Goal: Task Accomplishment & Management: Complete application form

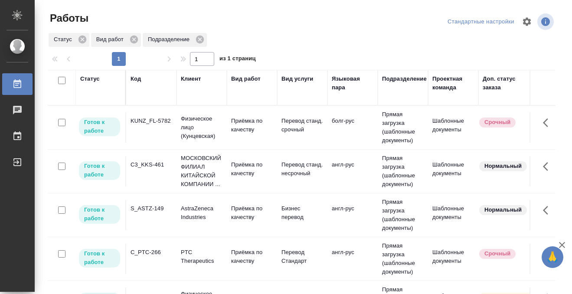
click at [162, 129] on td "KUNZ_FL-5782" at bounding box center [151, 127] width 50 height 30
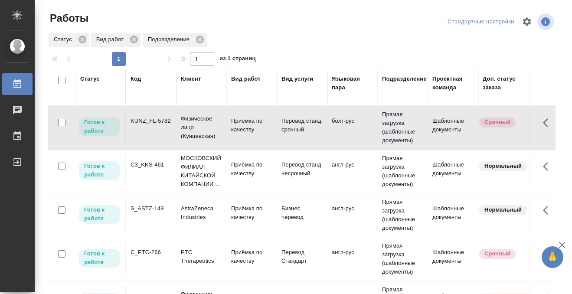
click at [162, 129] on td "KUNZ_FL-5782" at bounding box center [151, 127] width 50 height 30
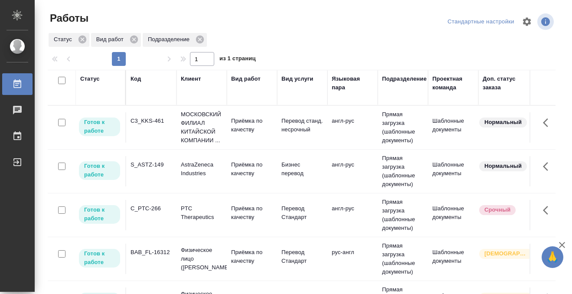
click at [163, 134] on td "C3_KKS-461" at bounding box center [151, 127] width 50 height 30
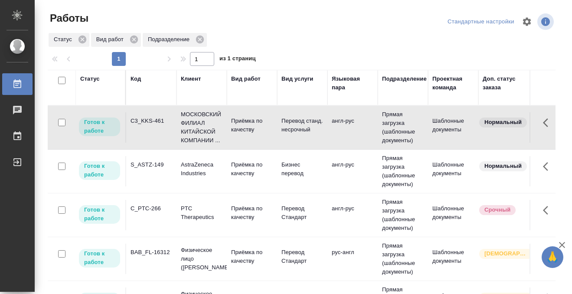
click at [163, 134] on td "C3_KKS-461" at bounding box center [151, 127] width 50 height 30
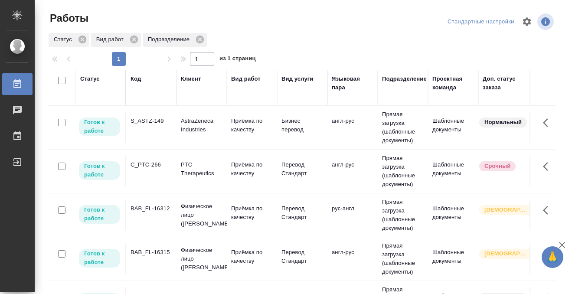
click at [85, 80] on div "Статус" at bounding box center [90, 79] width 20 height 9
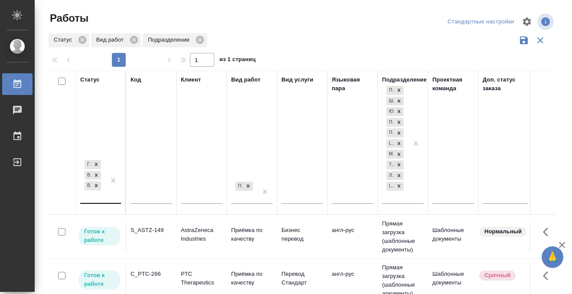
click at [95, 200] on div "Готов к работе В работе В ожидании" at bounding box center [92, 180] width 25 height 45
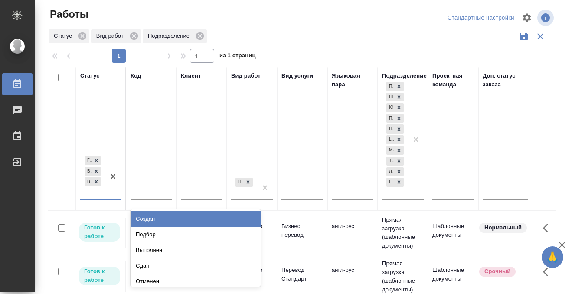
scroll to position [4, 0]
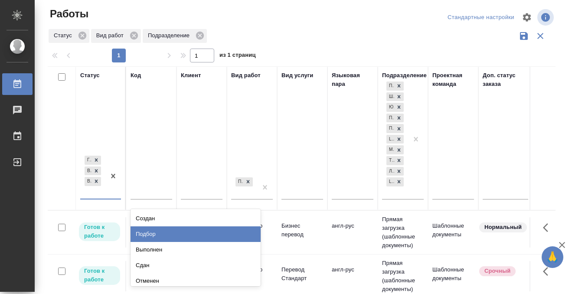
click at [153, 234] on div "Подбор" at bounding box center [196, 234] width 130 height 16
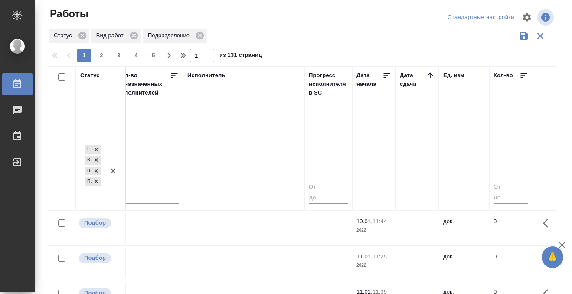
scroll to position [0, 523]
click at [426, 71] on th "Дата сдачи" at bounding box center [414, 138] width 43 height 144
click at [426, 72] on icon at bounding box center [427, 75] width 9 height 9
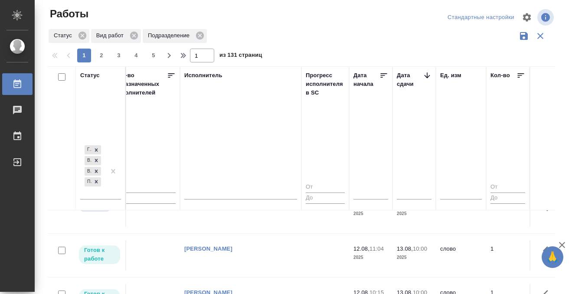
scroll to position [465, 523]
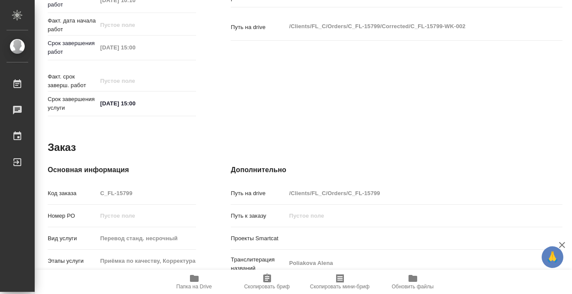
scroll to position [463, 0]
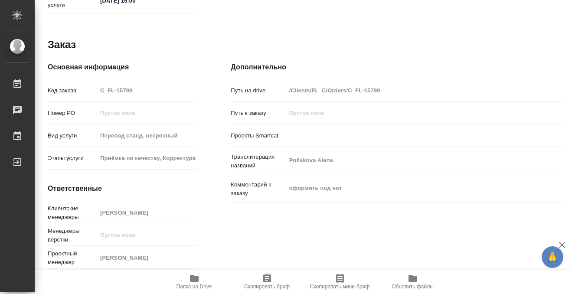
click at [192, 275] on icon "button" at bounding box center [194, 278] width 10 height 10
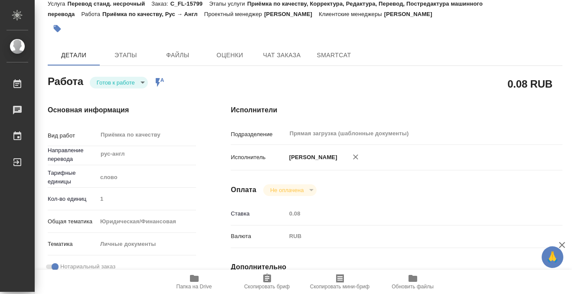
scroll to position [0, 0]
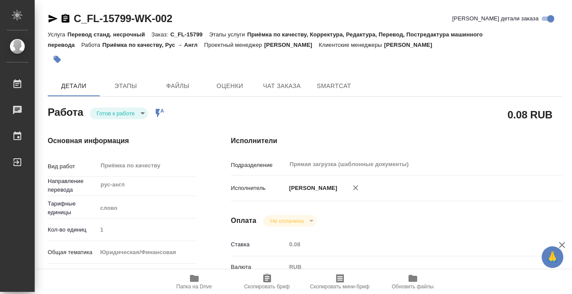
click at [58, 59] on icon "button" at bounding box center [57, 59] width 7 height 7
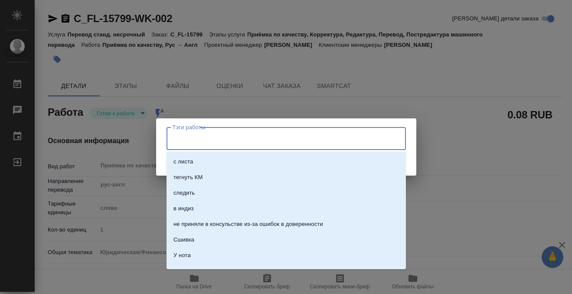
click at [208, 134] on input "Тэги работы" at bounding box center [277, 138] width 215 height 15
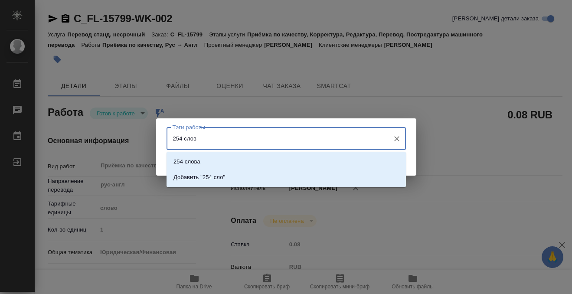
type input "254 слова"
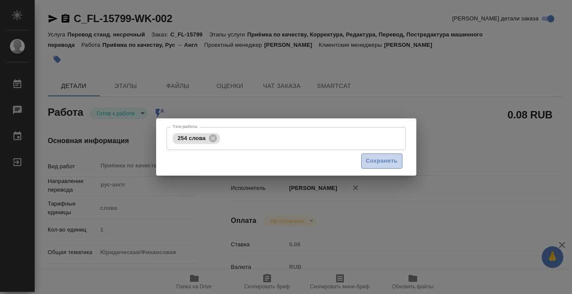
click at [369, 161] on span "Сохранить" at bounding box center [382, 161] width 32 height 10
type input "readyForWork"
type input "рус-англ"
type input "5a8b1489cc6b4906c91bfd90"
type input "1"
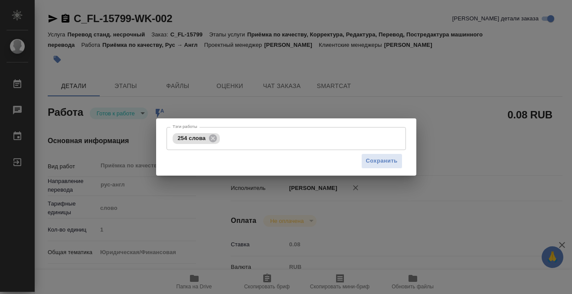
type input "yr-fn"
type input "5a8b8b956a9677013d343cfe"
checkbox input "true"
type input "[DATE] 10:10"
type input "[DATE] 15:00"
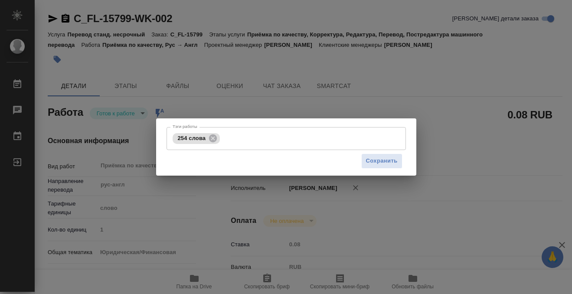
type input "[DATE] 15:00"
type input "Прямая загрузка (шаблонные документы)"
type input "notPayed"
type input "0.08"
type input "RUB"
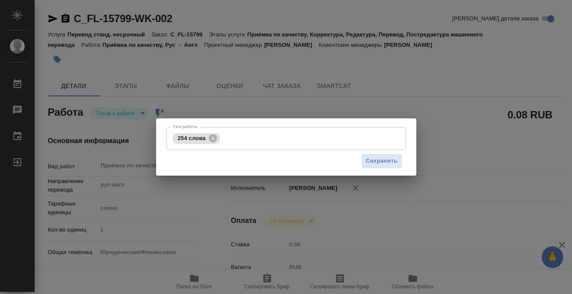
type input "[PERSON_NAME]"
type input "C_FL-15799"
type input "Перевод станд. несрочный"
type input "Приёмка по качеству, Корректура, Редактура, Перевод, Постредактура машинного пе…"
type input "[PERSON_NAME]"
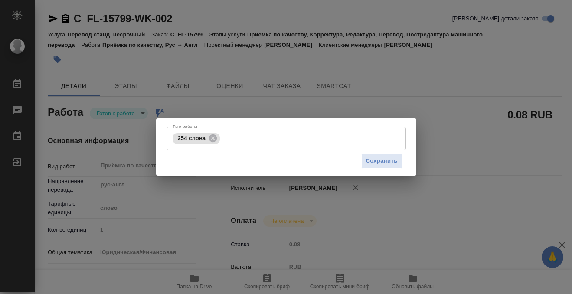
type input "/Clients/FL_C/Orders/C_FL-15799"
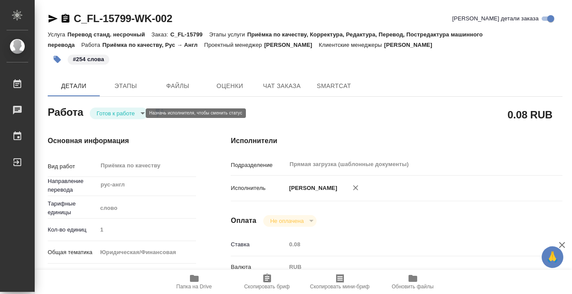
click at [115, 114] on body "🙏 .cls-1 fill:#fff; AWATERA Kobzeva [PERSON_NAME] 0 Чаты График Выйти C_FL-1579…" at bounding box center [286, 147] width 572 height 294
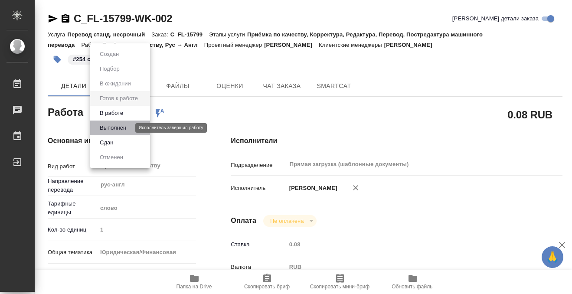
click at [118, 128] on button "Выполнен" at bounding box center [113, 128] width 32 height 10
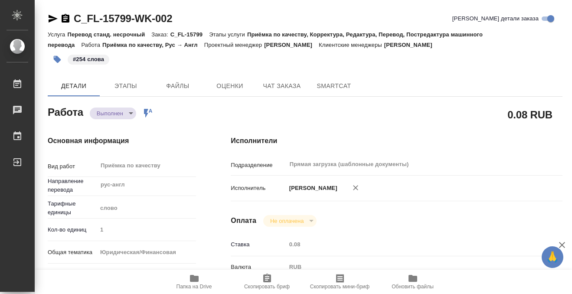
type textarea "x"
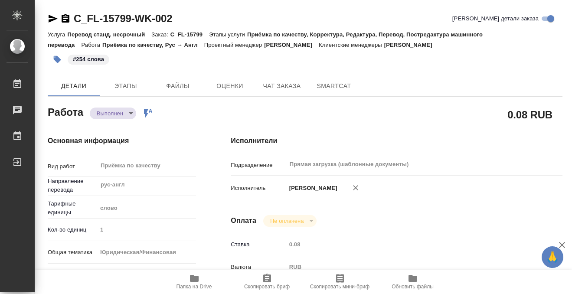
type textarea "x"
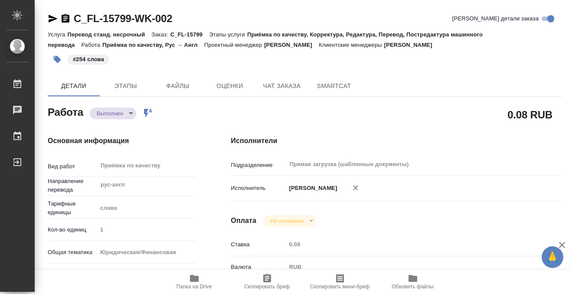
type textarea "x"
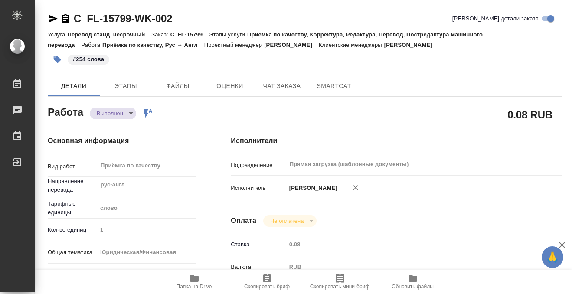
type textarea "x"
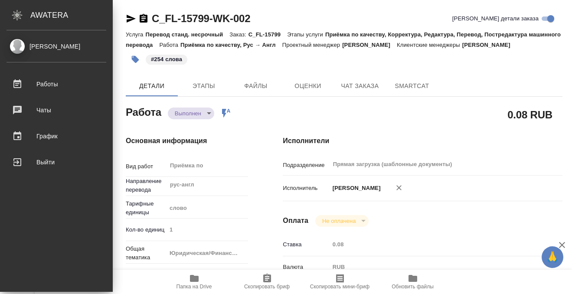
type textarea "x"
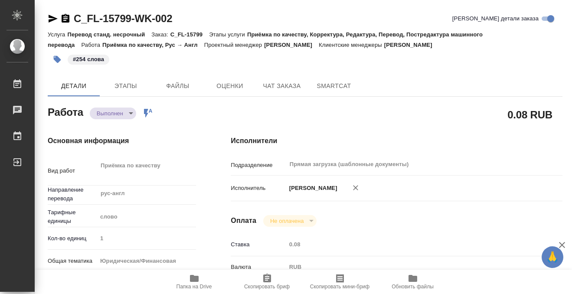
click at [67, 17] on icon "button" at bounding box center [65, 18] width 10 height 10
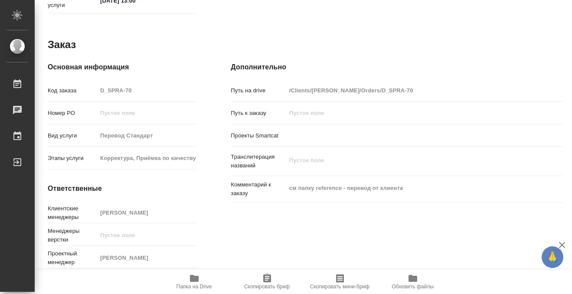
scroll to position [463, 0]
click at [194, 276] on icon "button" at bounding box center [194, 278] width 9 height 7
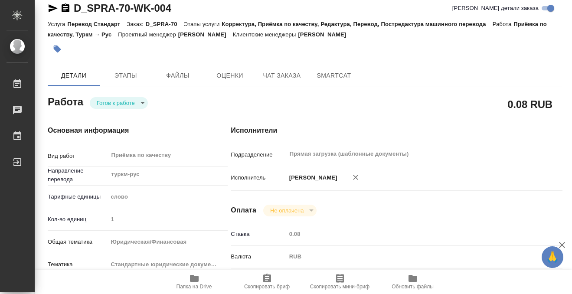
scroll to position [0, 0]
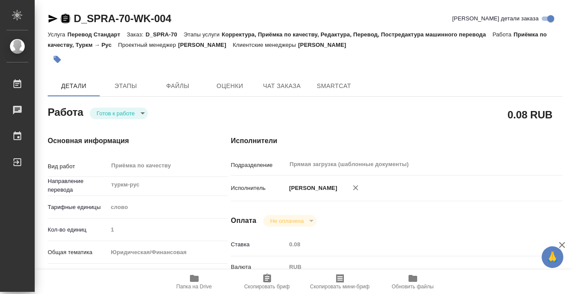
click at [66, 20] on icon "button" at bounding box center [66, 18] width 8 height 9
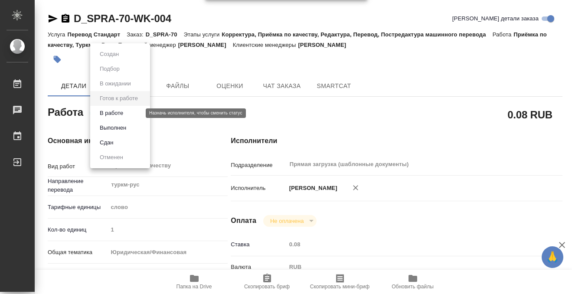
click at [115, 113] on body "🙏 .cls-1 fill:#fff; AWATERA Kobzeva Elizaveta Работы 0 Чаты График Выйти D_SPRA…" at bounding box center [286, 147] width 572 height 294
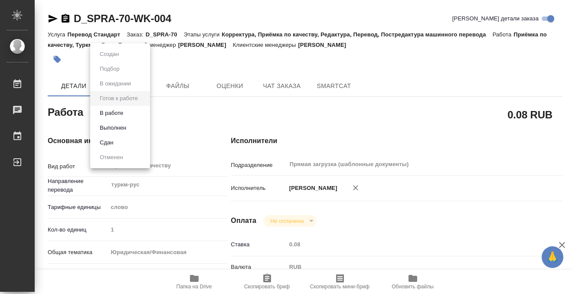
click at [63, 61] on div at bounding box center [286, 147] width 572 height 294
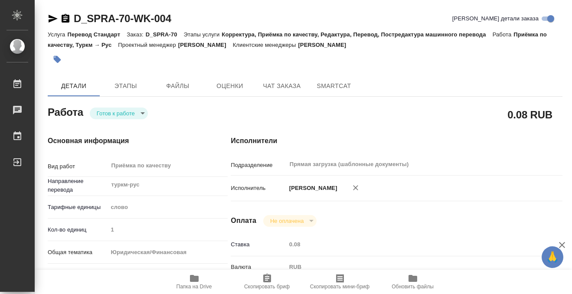
click at [59, 58] on icon "button" at bounding box center [57, 59] width 7 height 7
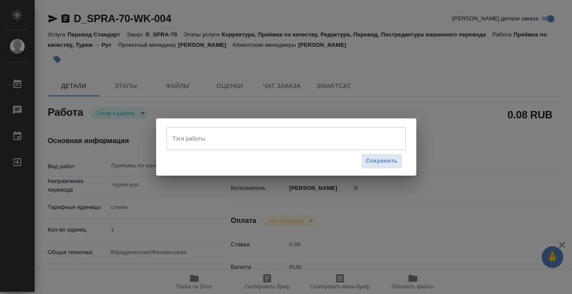
click at [209, 143] on input "Тэги работы" at bounding box center [277, 138] width 215 height 15
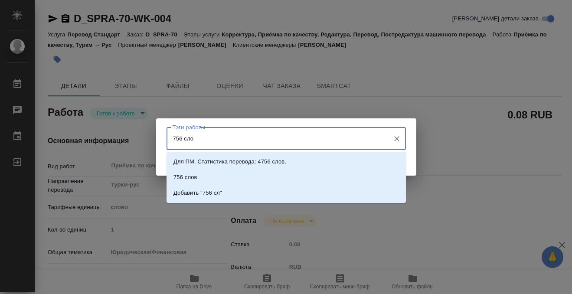
type input "756 слов"
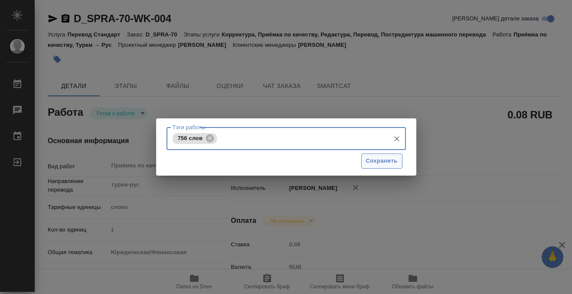
click at [385, 159] on span "Сохранить" at bounding box center [382, 161] width 32 height 10
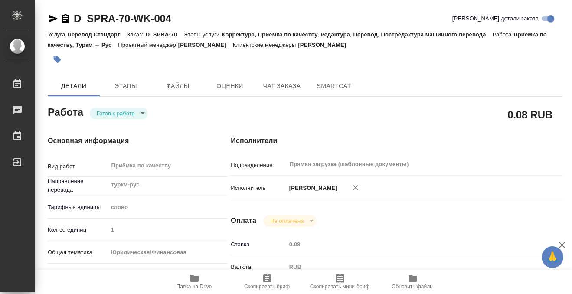
type input "readyForWork"
type input "туркм-рус"
type input "5a8b1489cc6b4906c91bfd90"
type input "1"
type input "yr-fn"
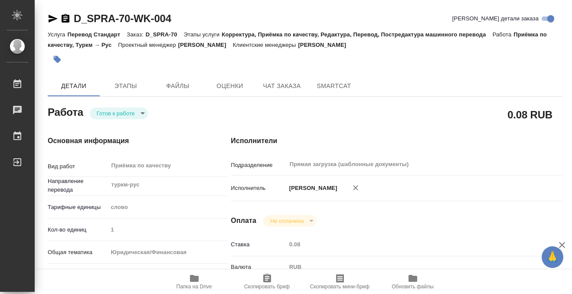
type input "5f647205b73bc97568ca66bf"
checkbox input "true"
type input "11.08.2025 15:18"
type input "12.08.2025 13:00"
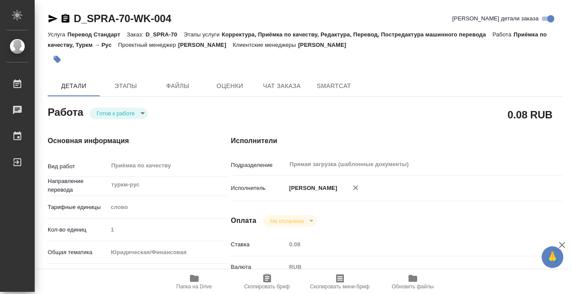
type input "Прямая загрузка (шаблонные документы)"
type input "notPayed"
type input "0.08"
type input "RUB"
type input "[PERSON_NAME]"
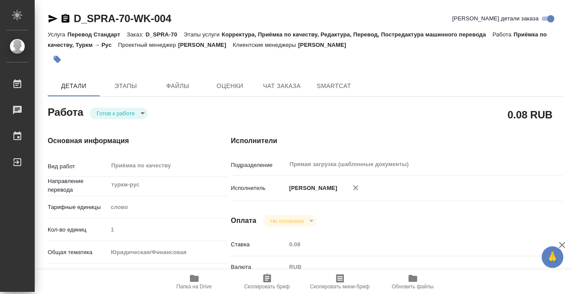
type input "D_SPRA-70"
type input "Перевод Стандарт"
type input "Корректура, Приёмка по качеству, Редактура, Перевод, Постредактура машинного пе…"
type input "Булахова Елена"
type input "/Clients/Супрун Анна/Orders/D_SPRA-70"
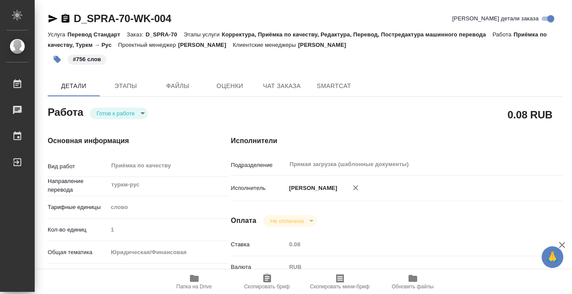
click at [113, 116] on body "🙏 .cls-1 fill:#fff; AWATERA Kobzeva Elizaveta Работы 0 Чаты График Выйти D_SPRA…" at bounding box center [286, 147] width 572 height 294
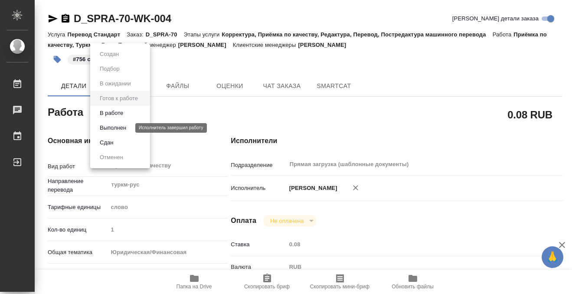
click at [118, 125] on button "Выполнен" at bounding box center [113, 128] width 32 height 10
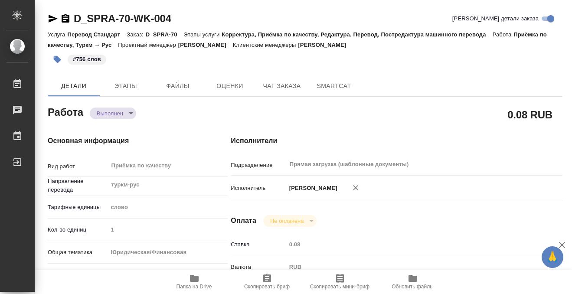
type textarea "x"
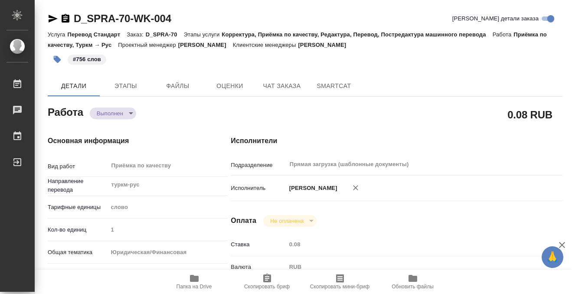
type textarea "x"
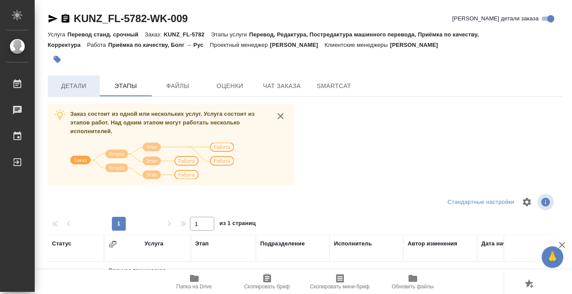
click at [75, 82] on span "Детали" at bounding box center [74, 86] width 42 height 11
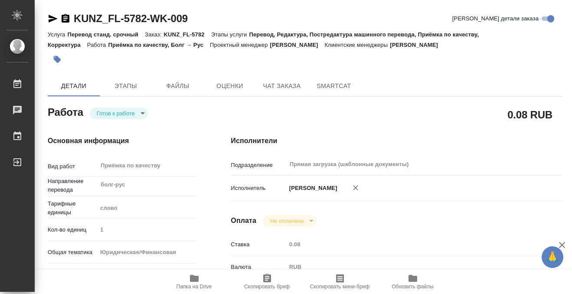
type textarea "x"
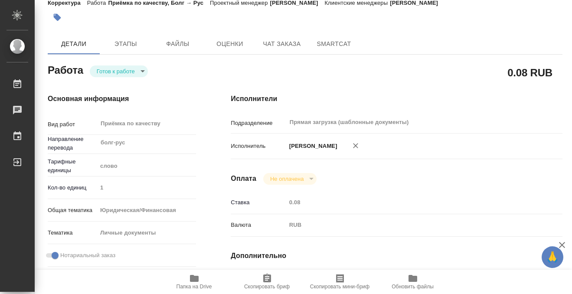
scroll to position [463, 0]
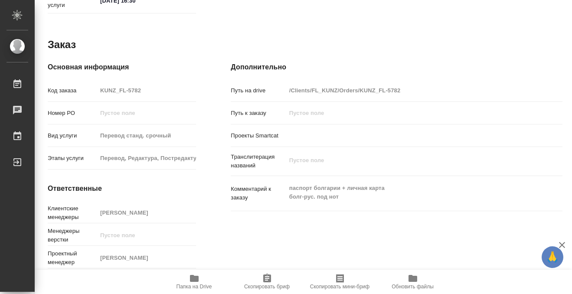
type textarea "x"
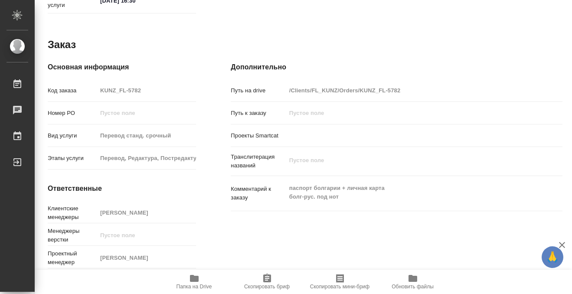
click at [190, 280] on icon "button" at bounding box center [194, 278] width 10 height 10
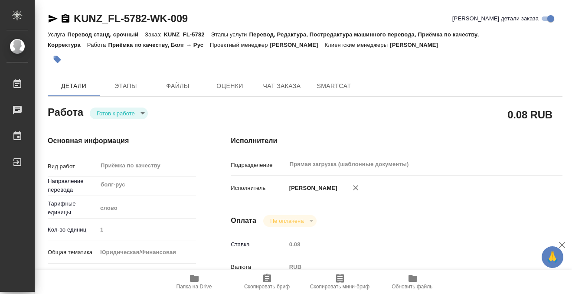
click at [59, 62] on icon "button" at bounding box center [57, 59] width 9 height 9
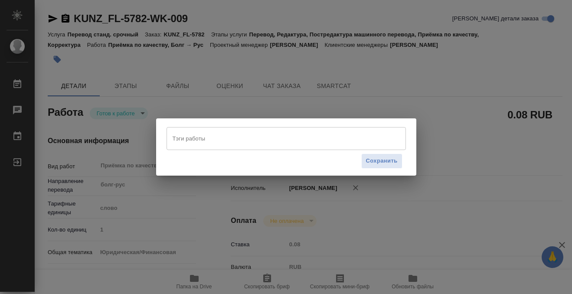
click at [201, 146] on div "Тэги работы" at bounding box center [286, 138] width 239 height 23
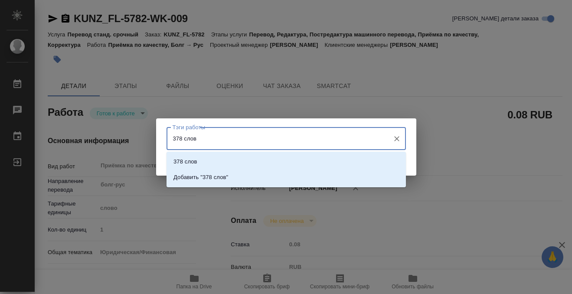
type input "378 слова"
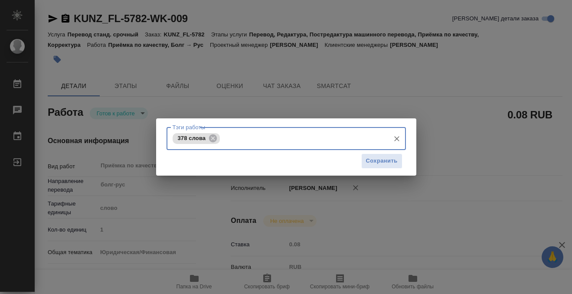
click at [373, 136] on input "Тэги работы" at bounding box center [303, 138] width 163 height 15
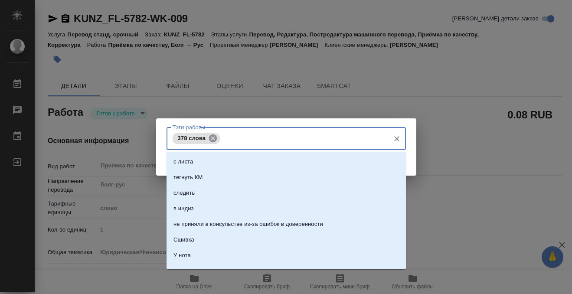
click at [214, 138] on icon at bounding box center [213, 139] width 10 height 10
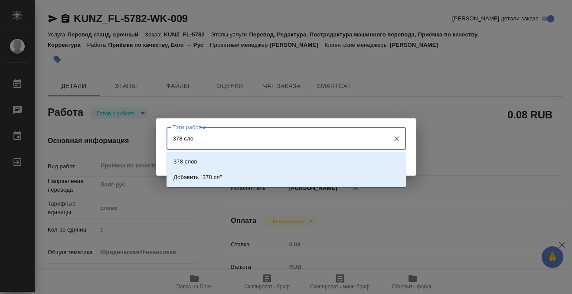
type input "378 слов"
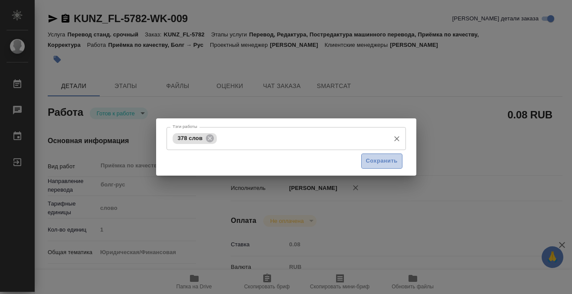
click at [367, 162] on span "Сохранить" at bounding box center [382, 161] width 32 height 10
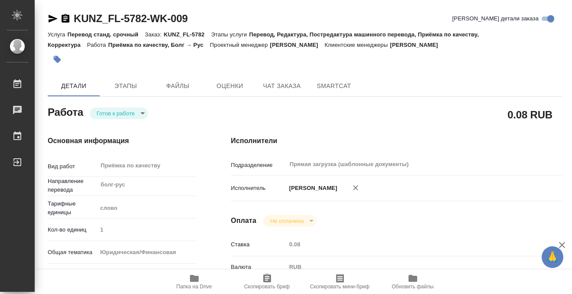
type input "readyForWork"
type textarea "Приёмка по качеству"
type textarea "x"
type input "болг-рус"
type input "5a8b1489cc6b4906c91bfd90"
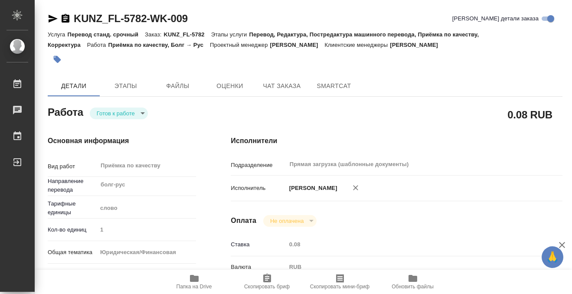
type input "1"
type input "yr-fn"
type input "5a8b8b956a9677013d343cfe"
checkbox input "true"
type input "12.08.2025 16:00"
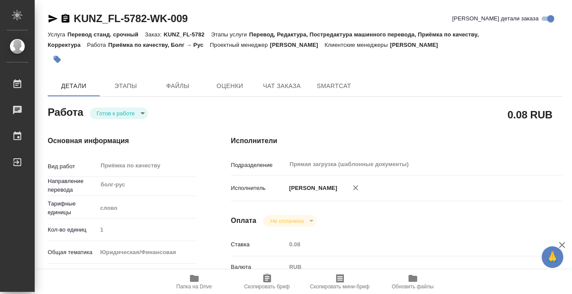
type input "12.08.2025 16:30"
type input "Прямая загрузка (шаблонные документы)"
type input "notPayed"
type input "0.08"
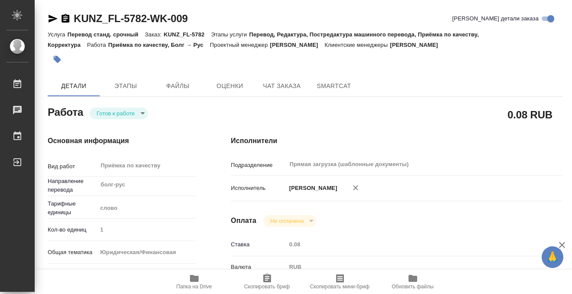
type input "RUB"
type input "[PERSON_NAME]"
type textarea "x"
type textarea "/Clients/FL_KUNZ/Orders/KUNZ_FL-5782/Corrected/KUNZ_FL-5782-WK-009"
type textarea "x"
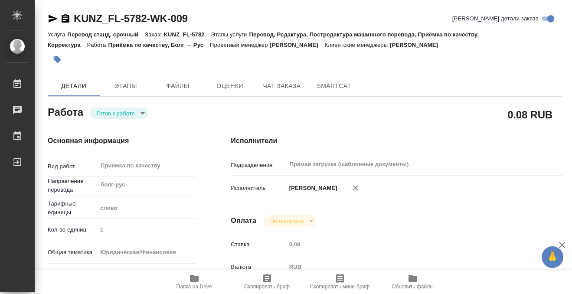
type input "KUNZ_FL-5782"
type input "Перевод станд. срочный"
type input "Перевод, Редактура, Постредактура машинного перевода, Приёмка по качеству, Корр…"
type input "Веселова Юлия"
type input "/Clients/FL_KUNZ/Orders/KUNZ_FL-5782"
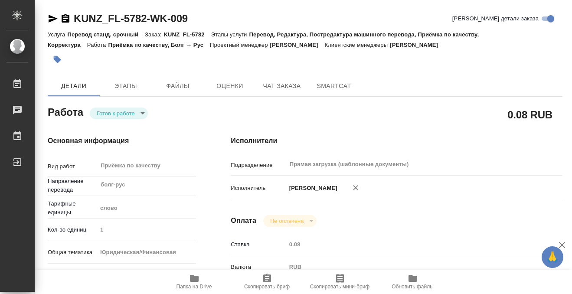
type textarea "x"
type textarea "паспорт болгарии + личная карта болг-рус. под нот"
type textarea "x"
click at [126, 111] on body "🙏 .cls-1 fill:#fff; AWATERA Kobzeva Elizaveta Работы 0 Чаты График Выйти KUNZ_F…" at bounding box center [286, 147] width 572 height 294
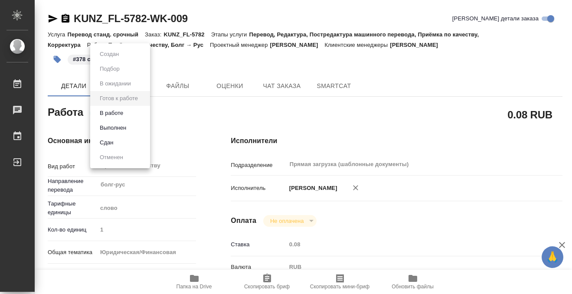
type textarea "x"
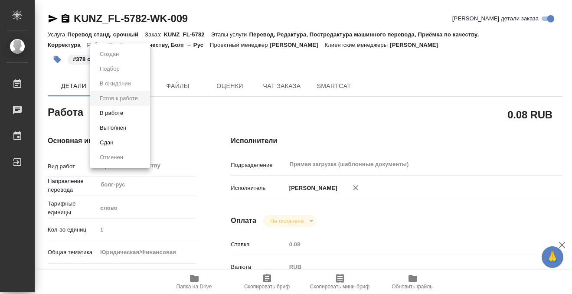
type textarea "x"
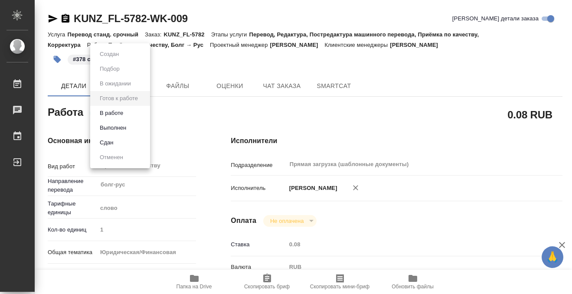
type textarea "x"
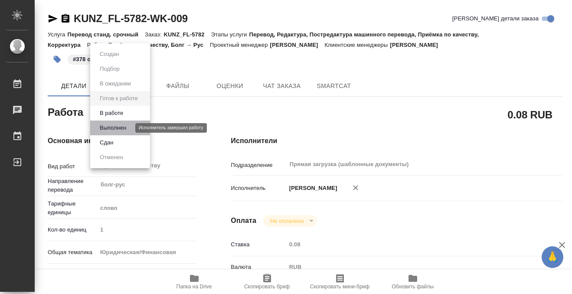
click at [121, 126] on button "Выполнен" at bounding box center [113, 128] width 32 height 10
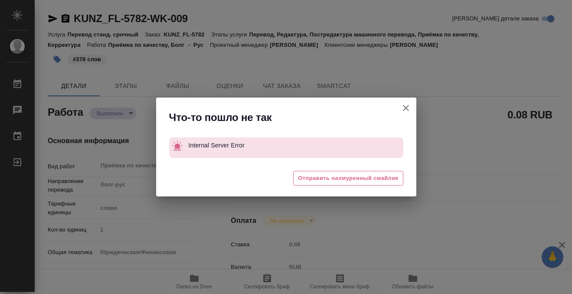
type textarea "x"
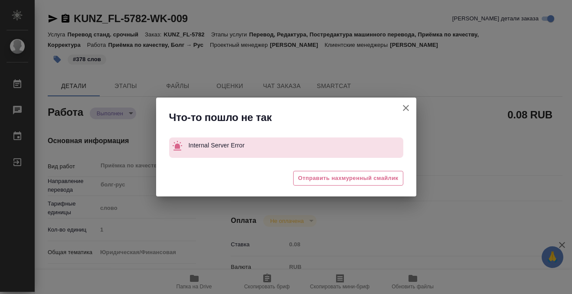
type textarea "x"
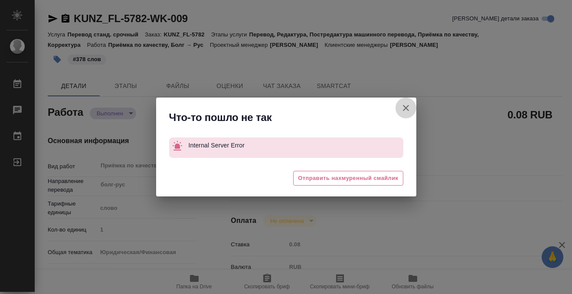
click at [408, 108] on icon "button" at bounding box center [406, 108] width 10 height 10
type textarea "x"
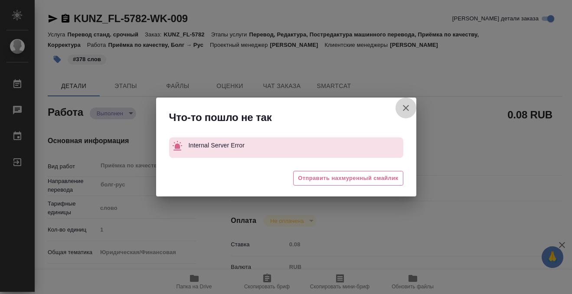
type textarea "x"
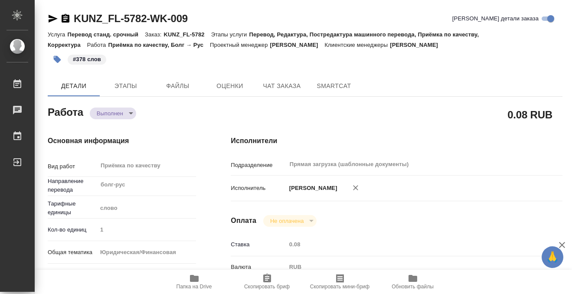
click at [69, 19] on icon "button" at bounding box center [66, 18] width 8 height 9
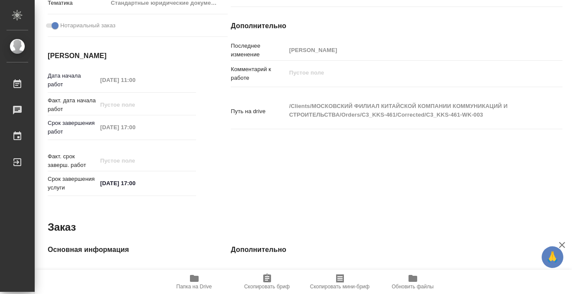
scroll to position [463, 0]
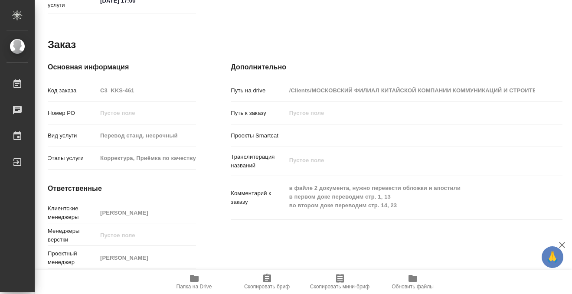
click at [196, 276] on icon "button" at bounding box center [194, 278] width 9 height 7
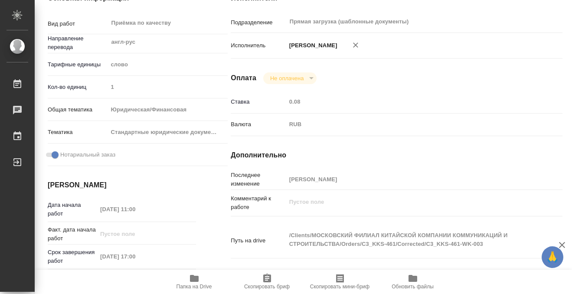
scroll to position [0, 0]
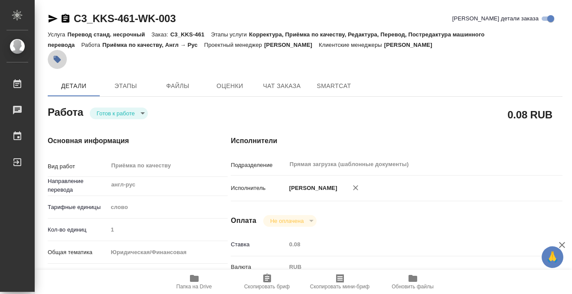
click at [52, 59] on button "button" at bounding box center [57, 59] width 19 height 19
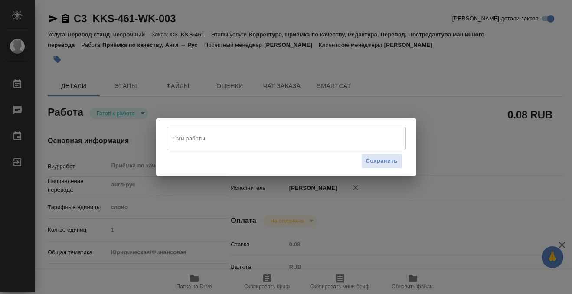
click at [200, 149] on div "Тэги работы" at bounding box center [286, 138] width 239 height 23
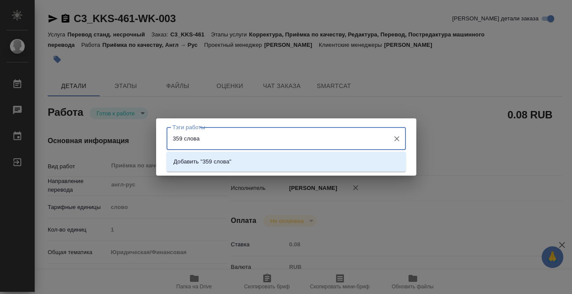
type input "359 слов"
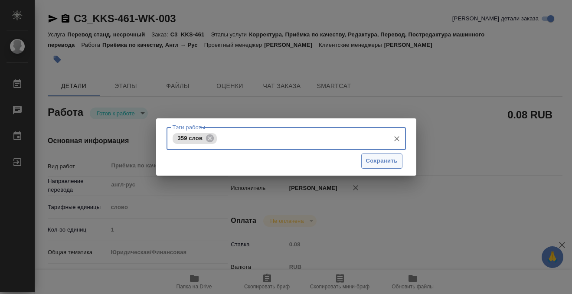
click at [373, 161] on span "Сохранить" at bounding box center [382, 161] width 32 height 10
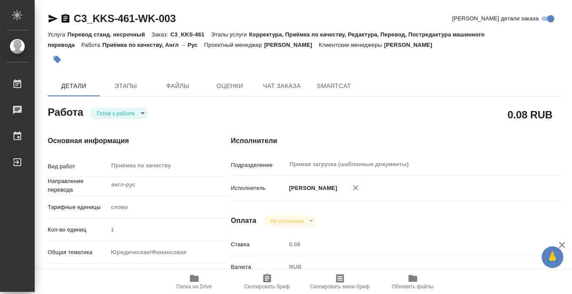
type input "readyForWork"
type input "англ-рус"
type input "5a8b1489cc6b4906c91bfd90"
type input "1"
type input "yr-fn"
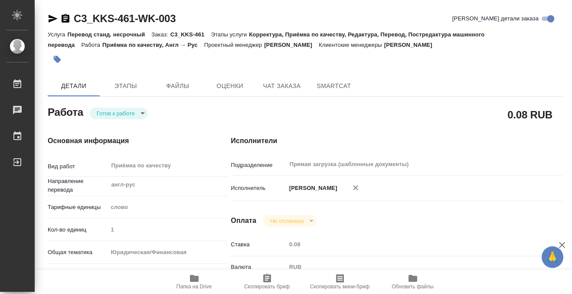
type input "5f647205b73bc97568ca66bf"
checkbox input "true"
type input "12.08.2025 11:00"
type input "12.08.2025 17:00"
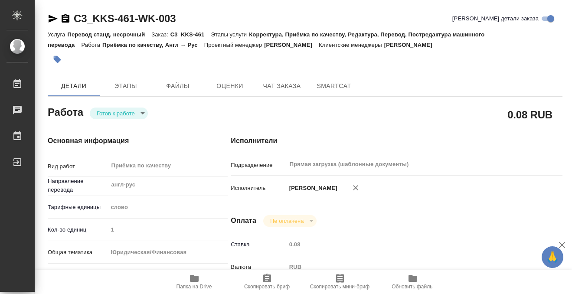
type input "Прямая загрузка (шаблонные документы)"
type input "notPayed"
type input "0.08"
type input "RUB"
type input "[PERSON_NAME]"
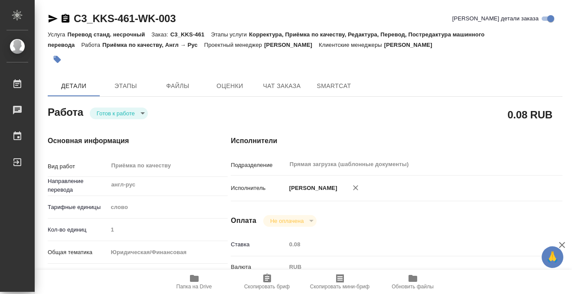
type input "C3_KKS-461"
type input "Перевод станд. несрочный"
type input "Корректура, Приёмка по качеству, Редактура, Перевод, Постредактура машинного пе…"
type input "Ильина Екатерина"
type input "/Clients/МОСКОВСКИЙ ФИЛИАЛ КИТАЙСКОЙ КОМПАНИИ КОММУНИКАЦИЙ И СТРОИТЕЛЬСТВА/Orde…"
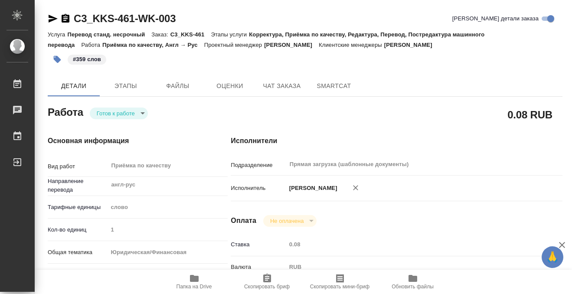
click at [130, 113] on body "🙏 .cls-1 fill:#fff; AWATERA Kobzeva Elizaveta Работы 0 Чаты График Выйти C3_KKS…" at bounding box center [286, 147] width 572 height 294
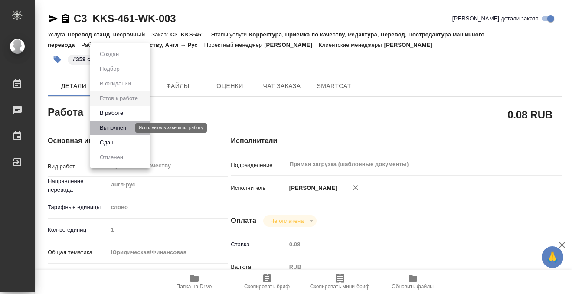
click at [127, 126] on button "Выполнен" at bounding box center [113, 128] width 32 height 10
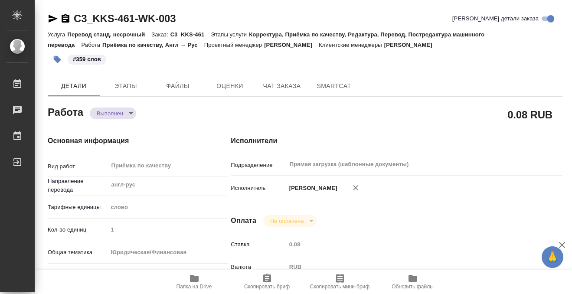
type textarea "x"
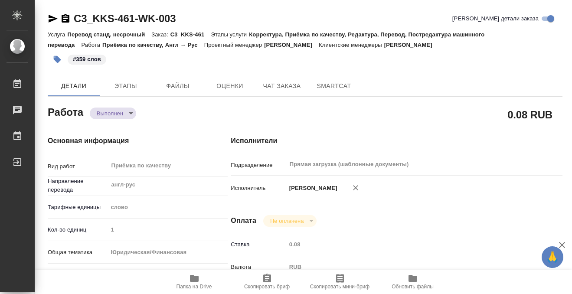
type textarea "x"
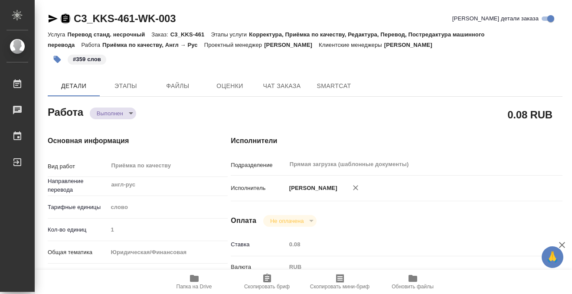
click at [65, 19] on icon "button" at bounding box center [66, 18] width 8 height 9
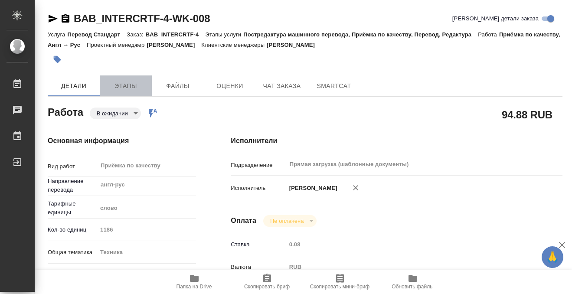
click at [126, 86] on span "Этапы" at bounding box center [126, 86] width 42 height 11
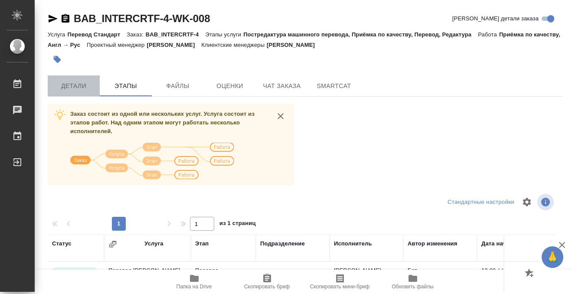
click at [79, 75] on button "Детали" at bounding box center [74, 85] width 52 height 21
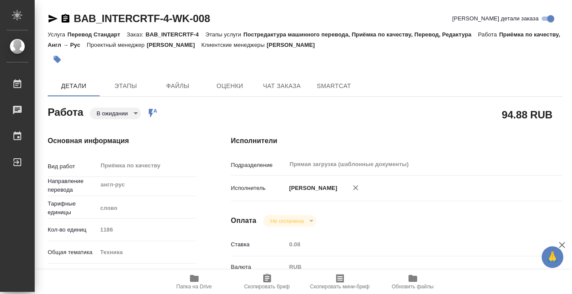
type textarea "x"
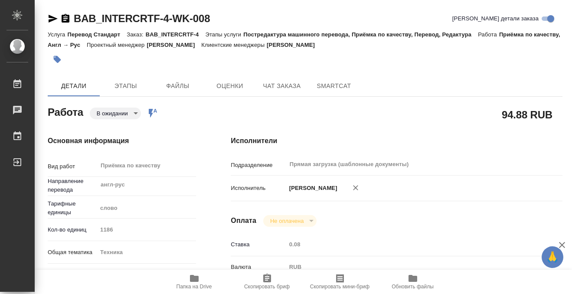
type textarea "x"
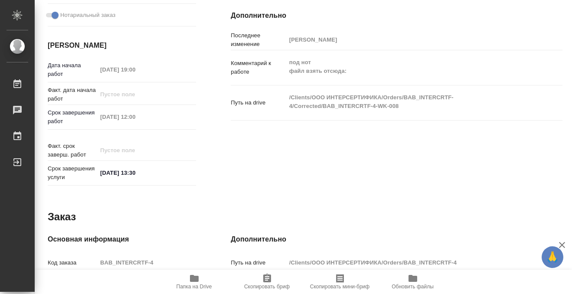
scroll to position [283, 0]
type textarea "x"
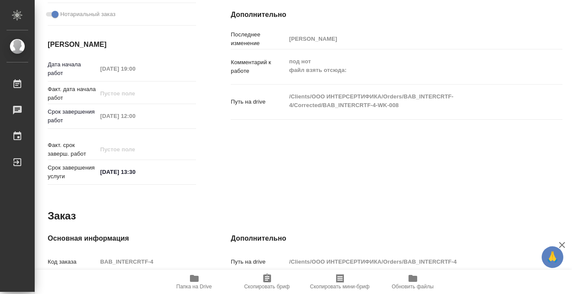
type textarea "x"
